Goal: Book appointment/travel/reservation

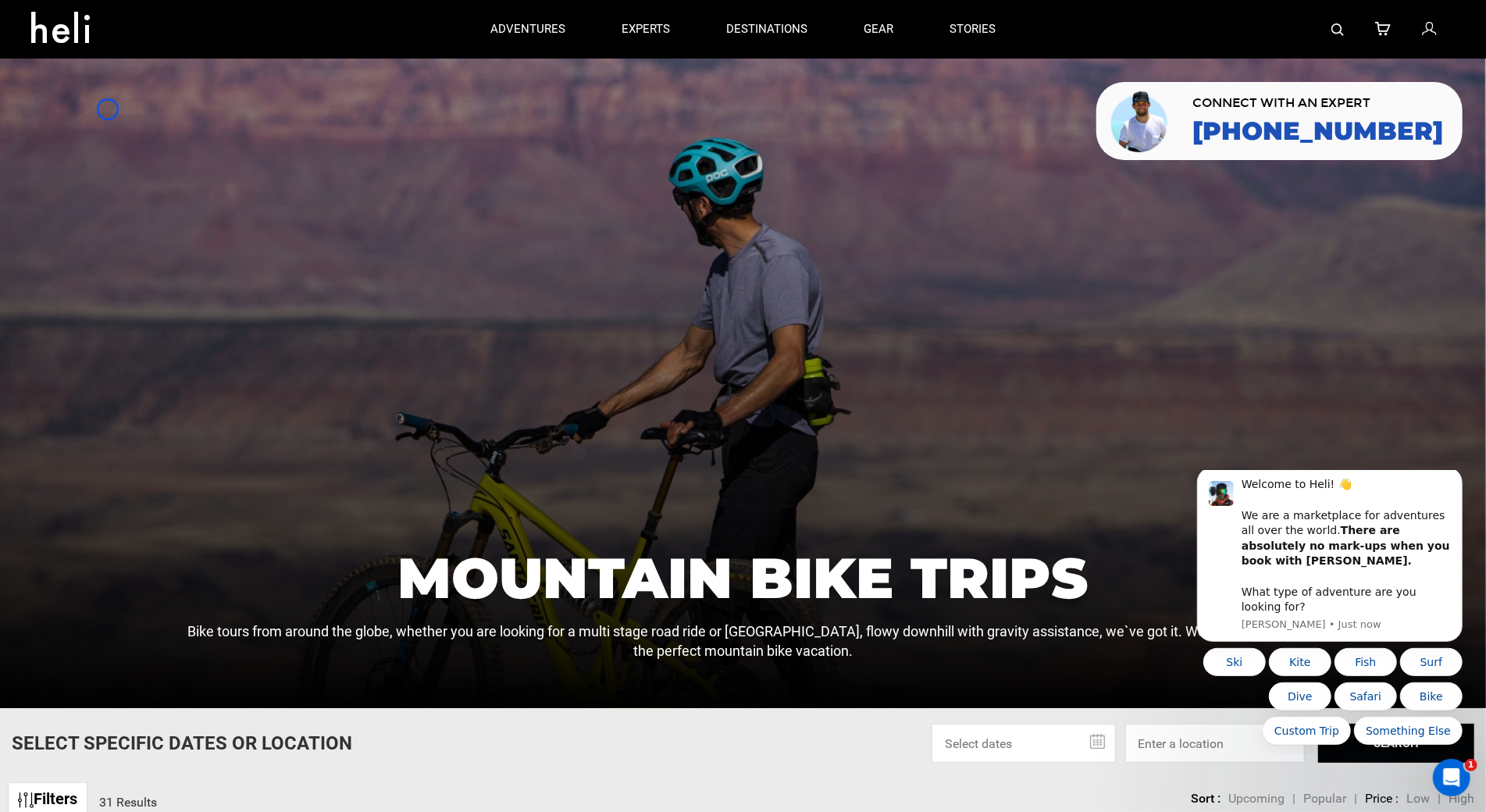
click at [108, 109] on div at bounding box center [743, 384] width 1486 height 650
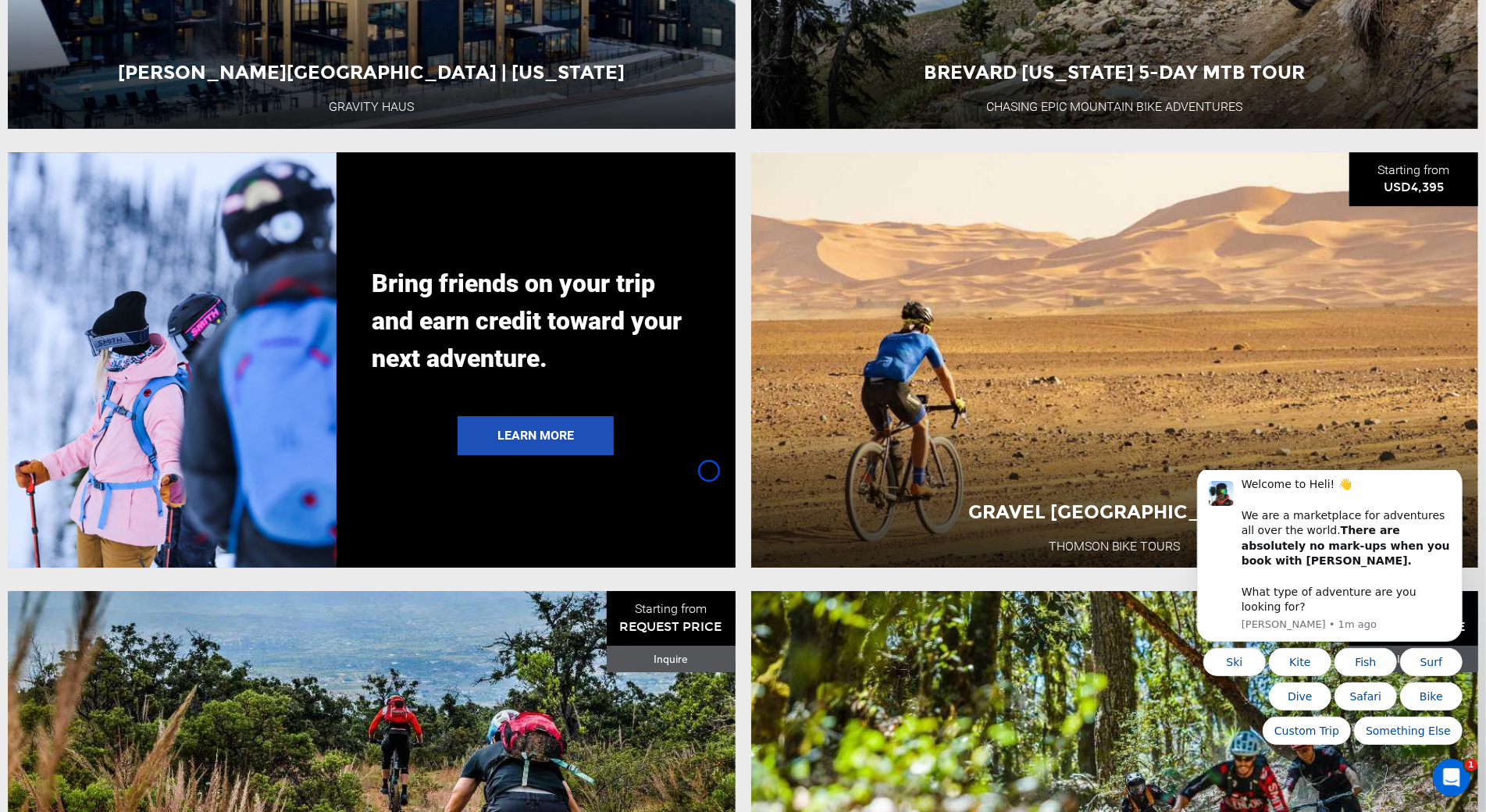
scroll to position [3798, 0]
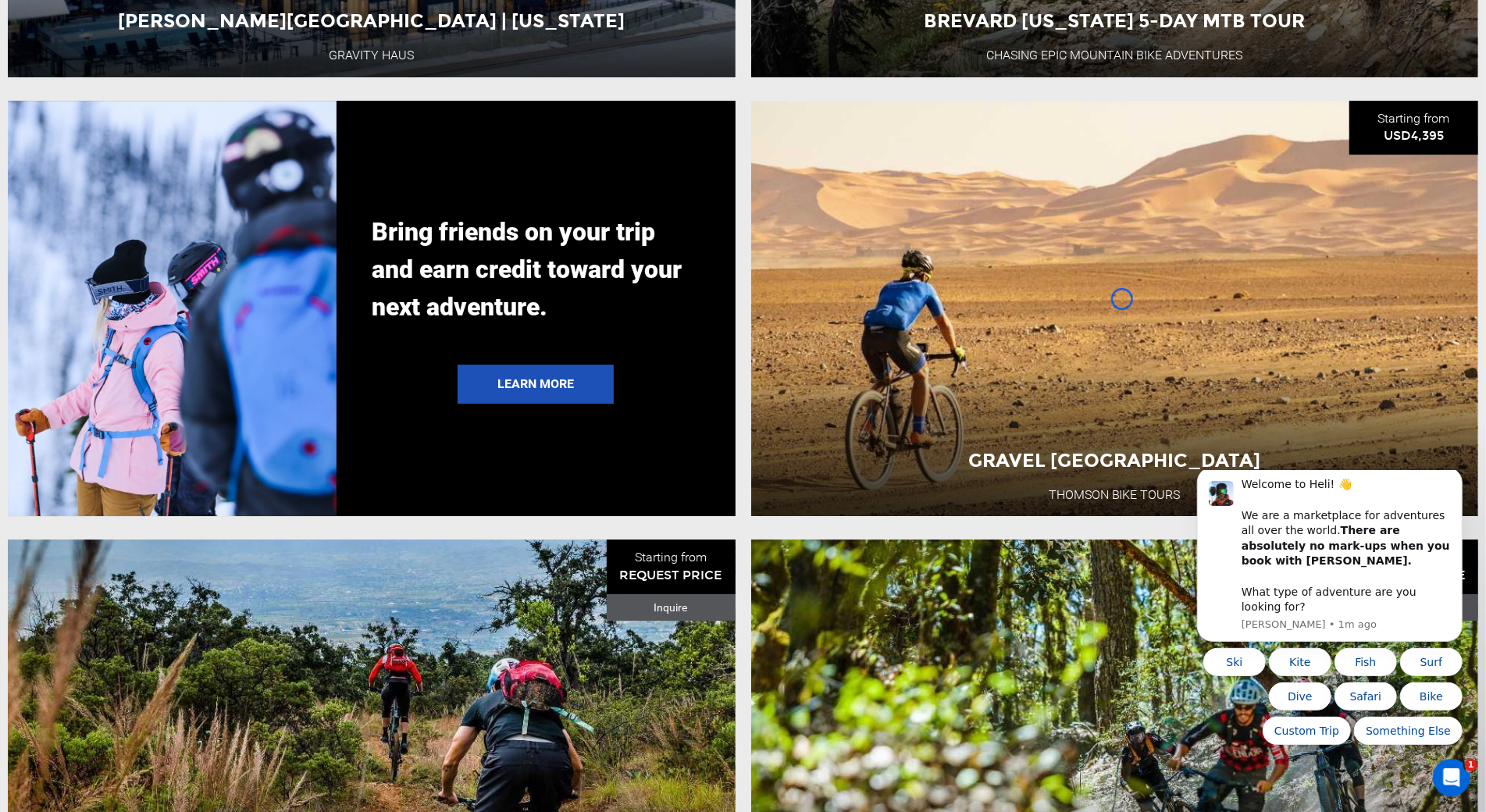
click at [156, 132] on div at bounding box center [172, 309] width 329 height 416
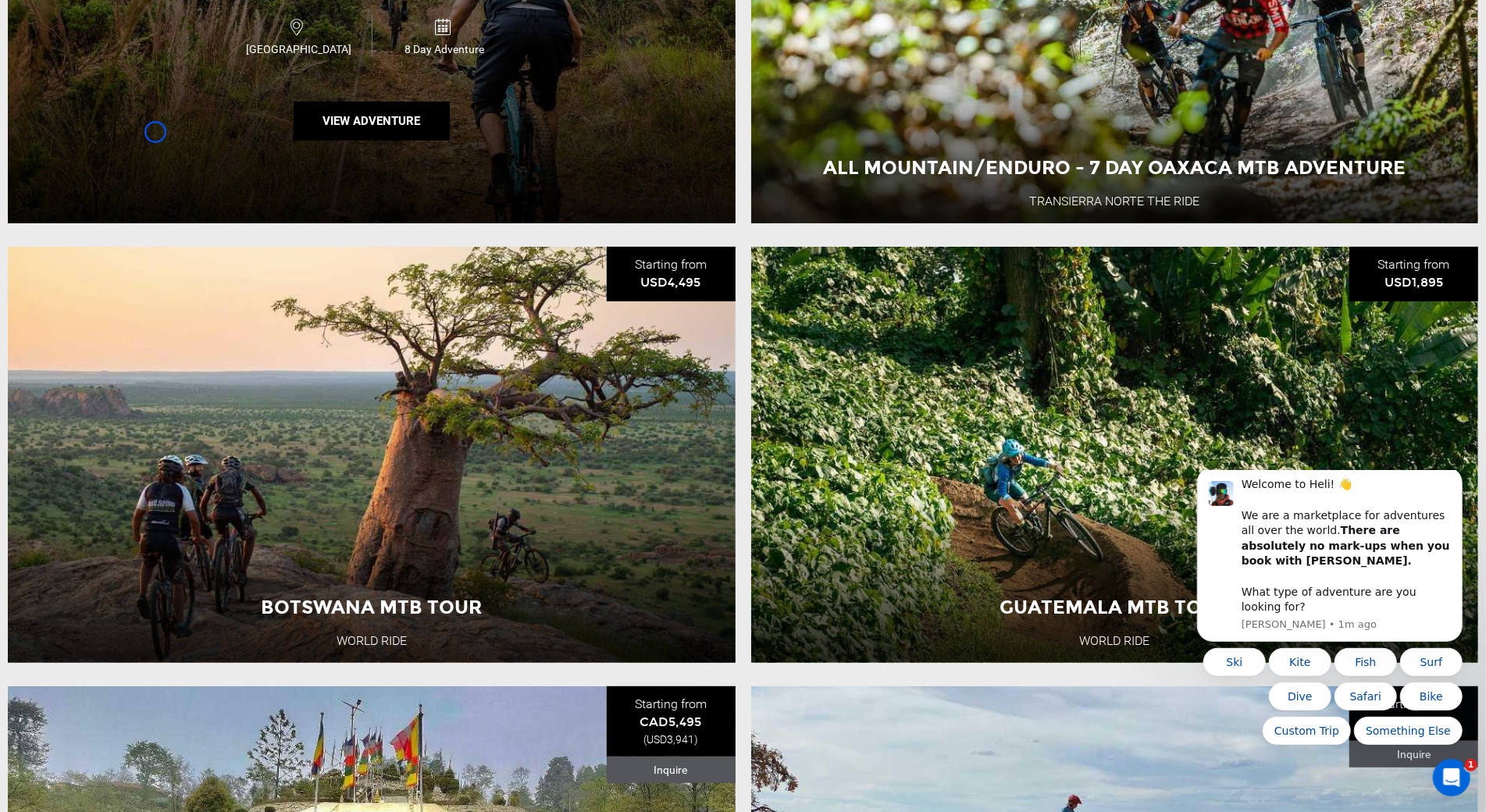
scroll to position [4562, 0]
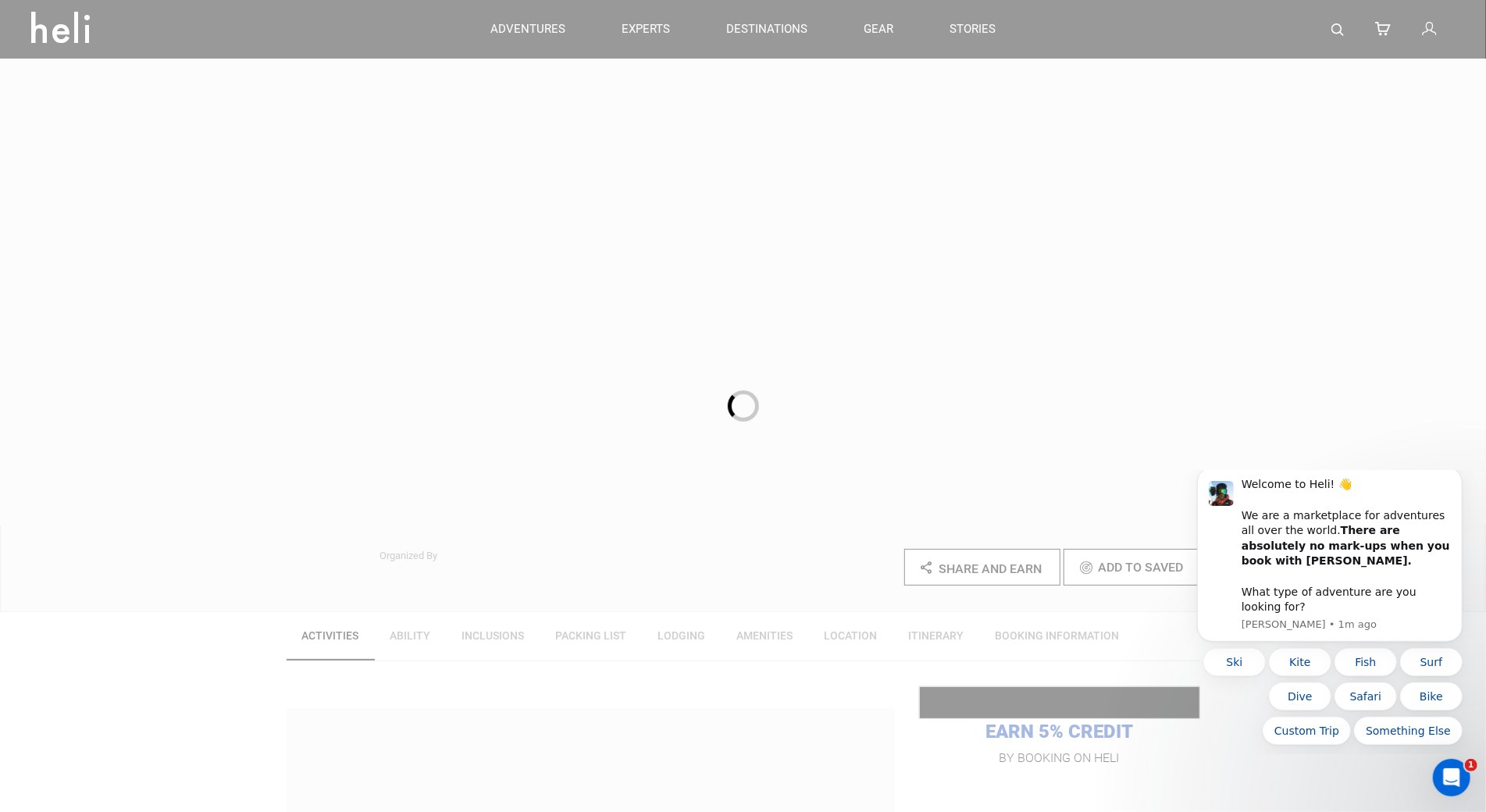
click at [1438, 0] on html "adventures experts destinations gear stories search cart sign in search Suggest…" at bounding box center [743, 406] width 1486 height 812
click at [126, 133] on div at bounding box center [743, 406] width 1486 height 812
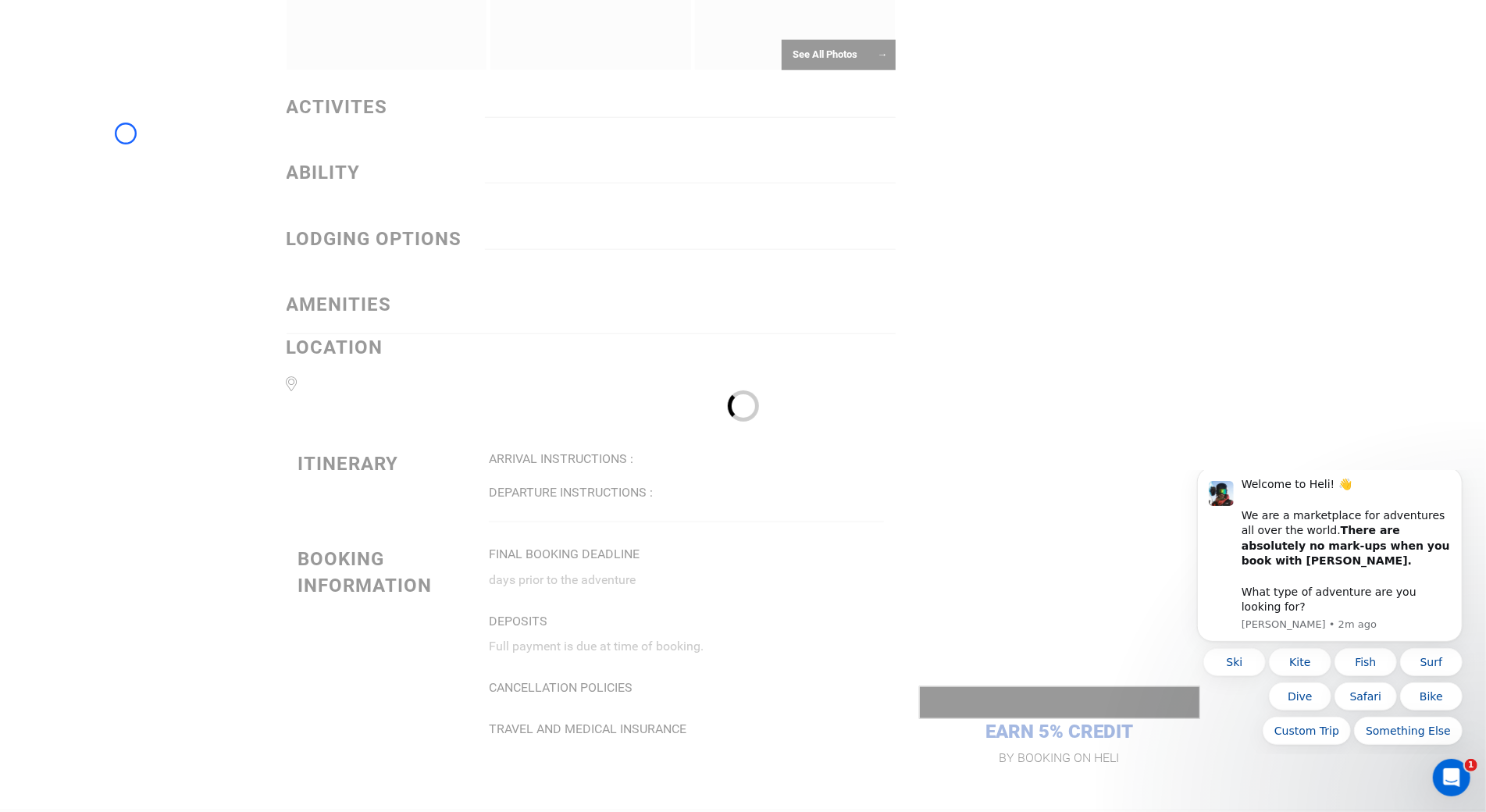
scroll to position [1207, 0]
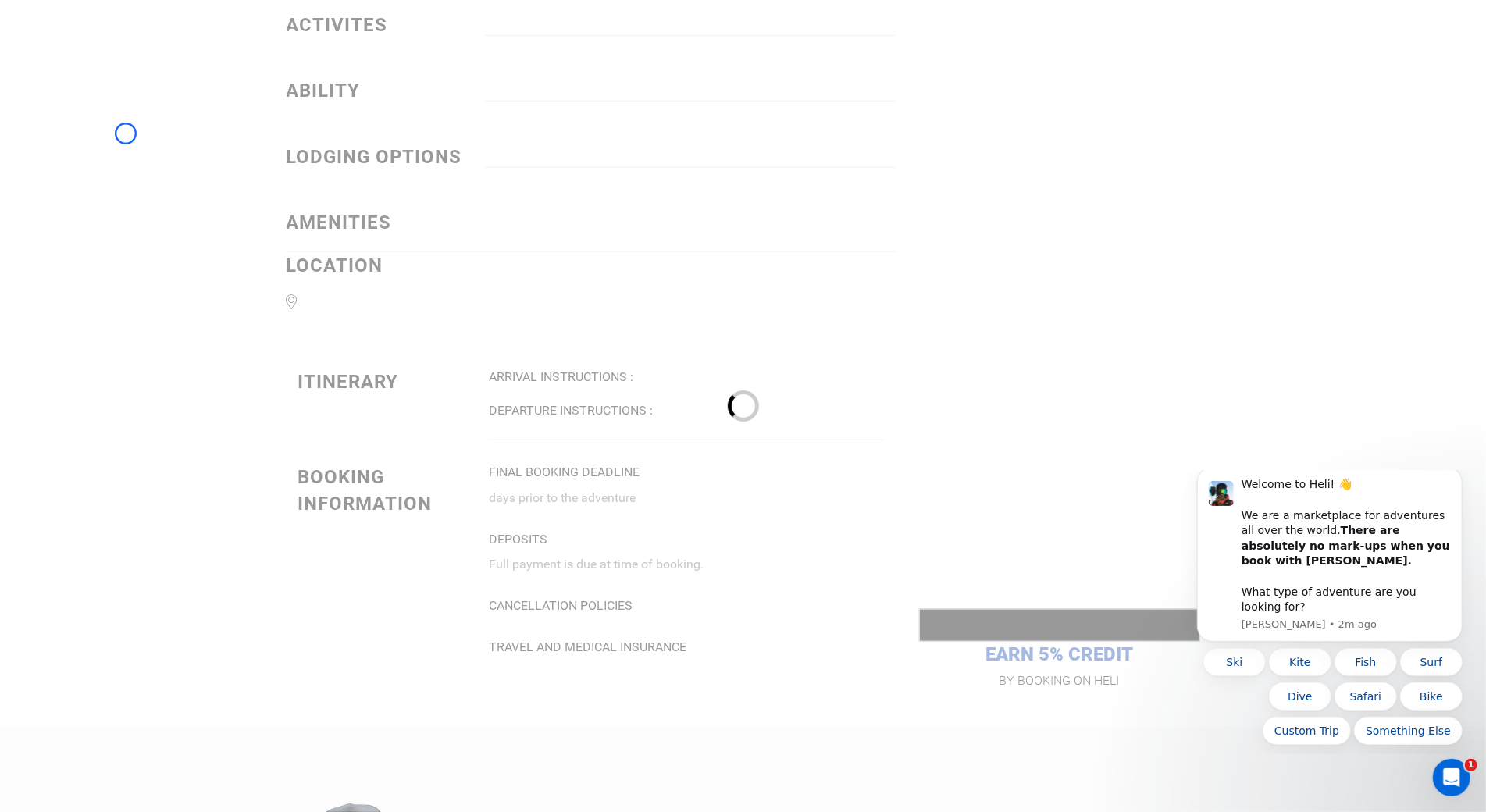
click at [126, 133] on div at bounding box center [743, 406] width 1486 height 812
click at [103, 89] on div at bounding box center [743, 406] width 1486 height 812
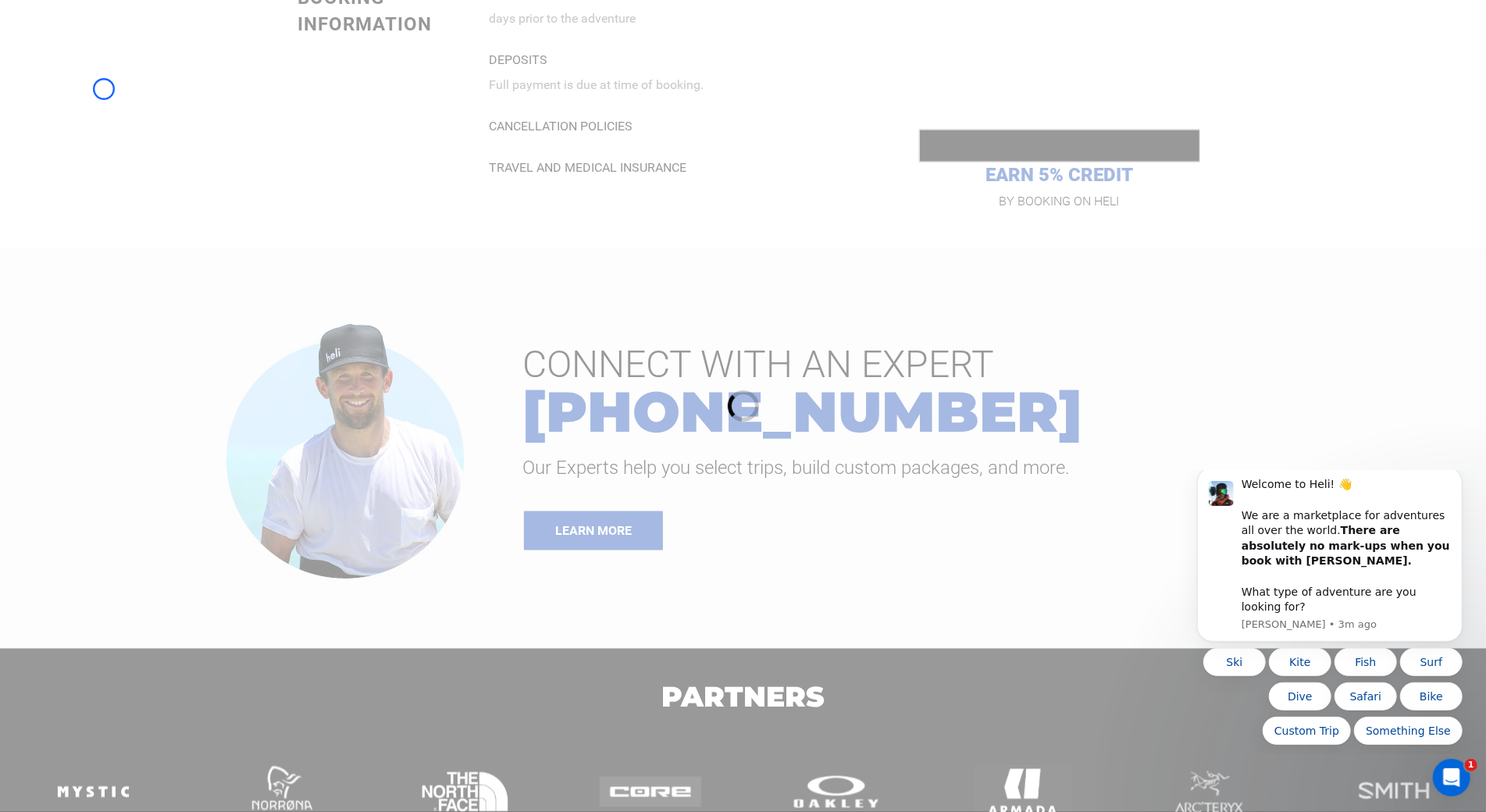
click at [103, 89] on div at bounding box center [743, 406] width 1486 height 812
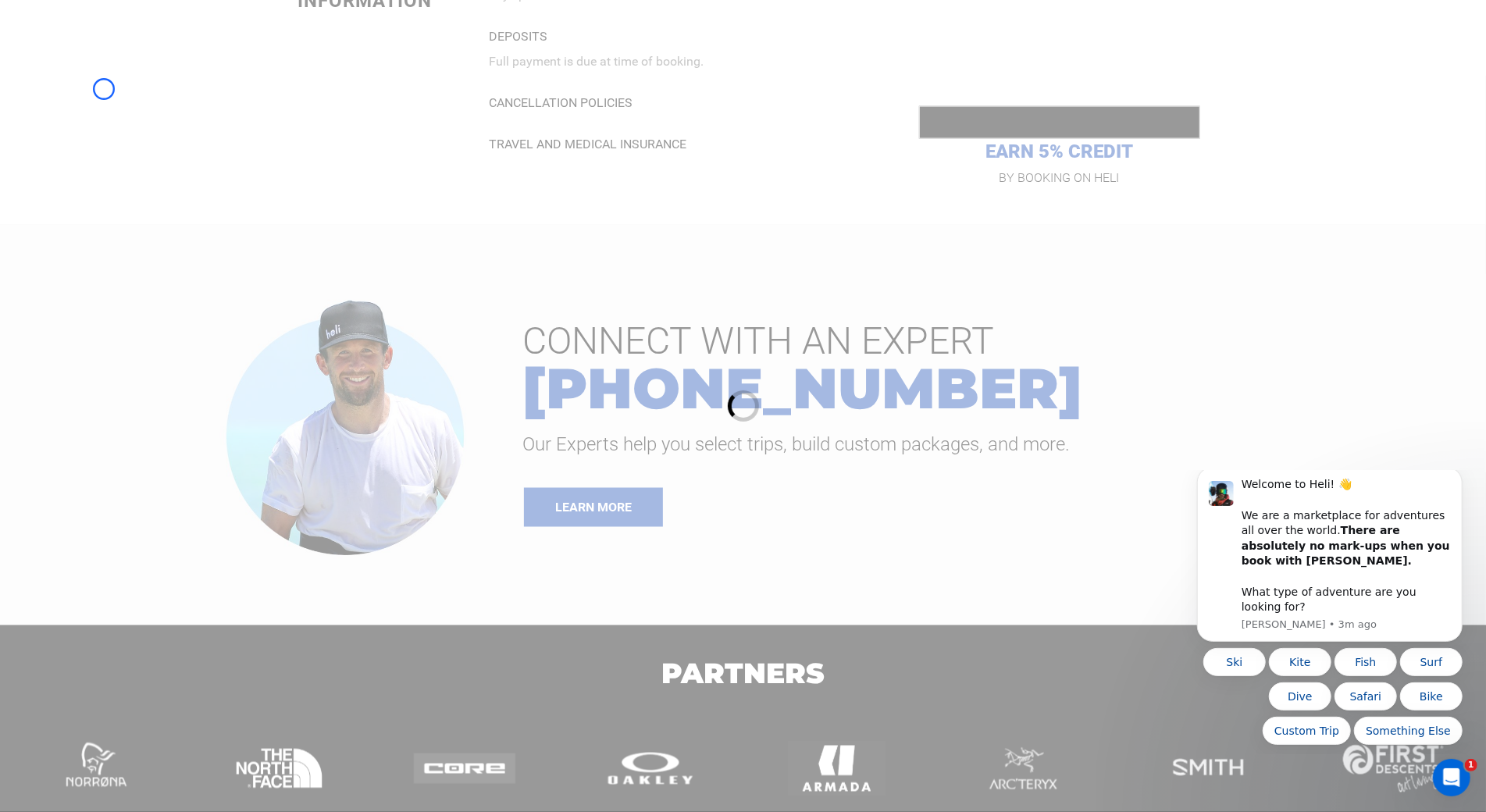
scroll to position [1935, 0]
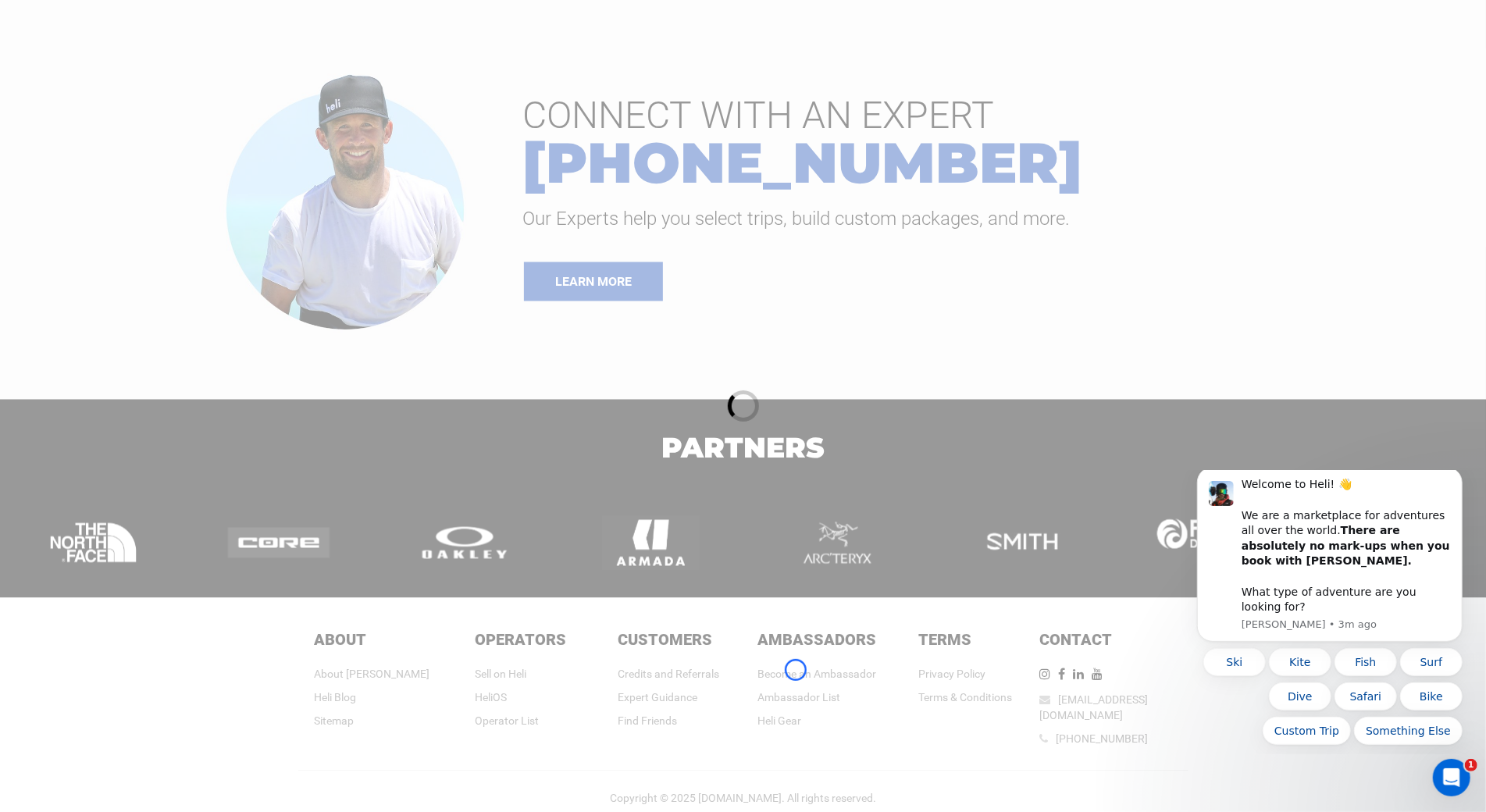
click at [796, 670] on div at bounding box center [743, 406] width 1486 height 812
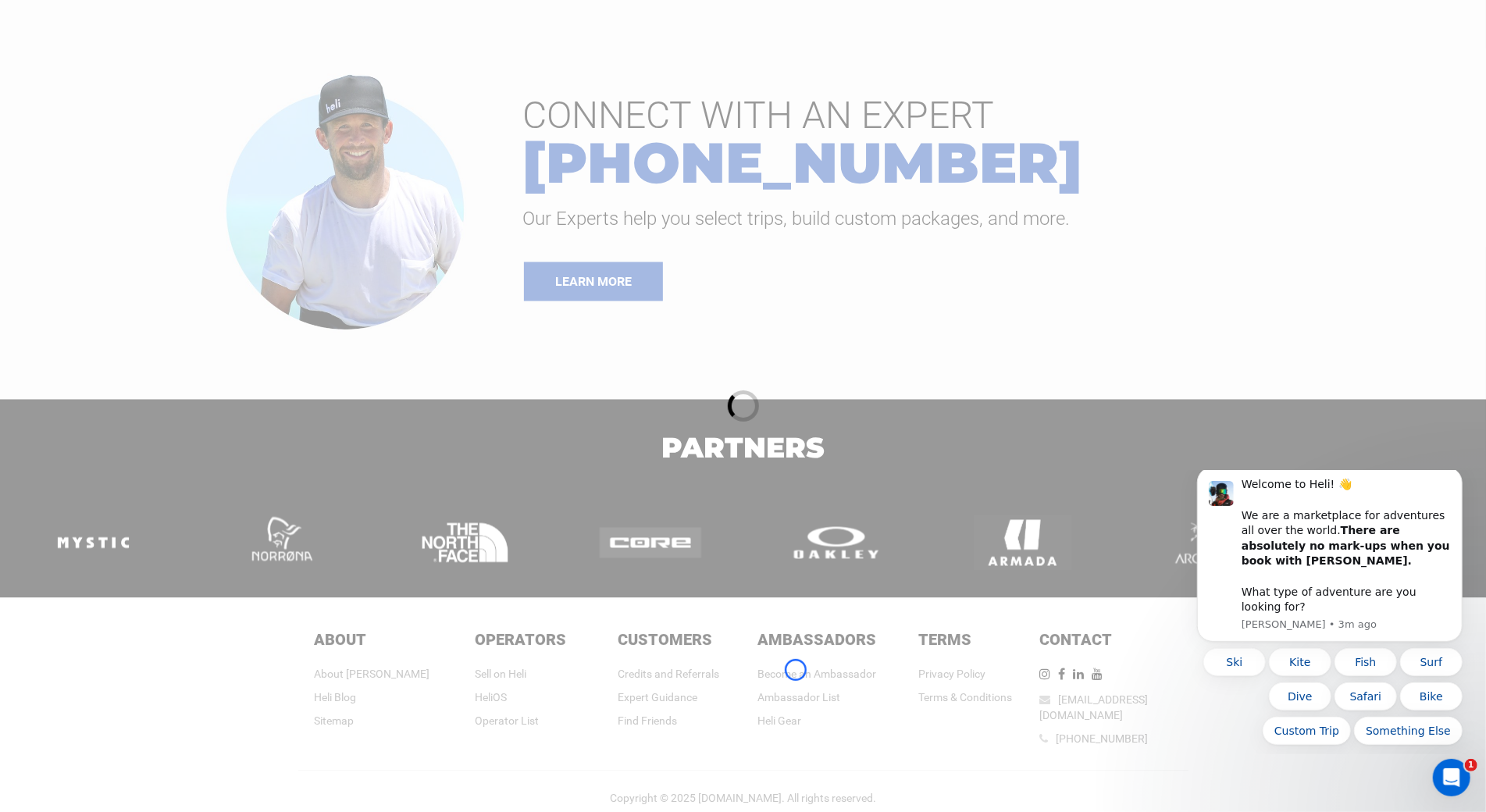
click at [796, 670] on div at bounding box center [743, 406] width 1486 height 812
click at [146, 151] on div at bounding box center [743, 406] width 1486 height 812
